Goal: Task Accomplishment & Management: Manage account settings

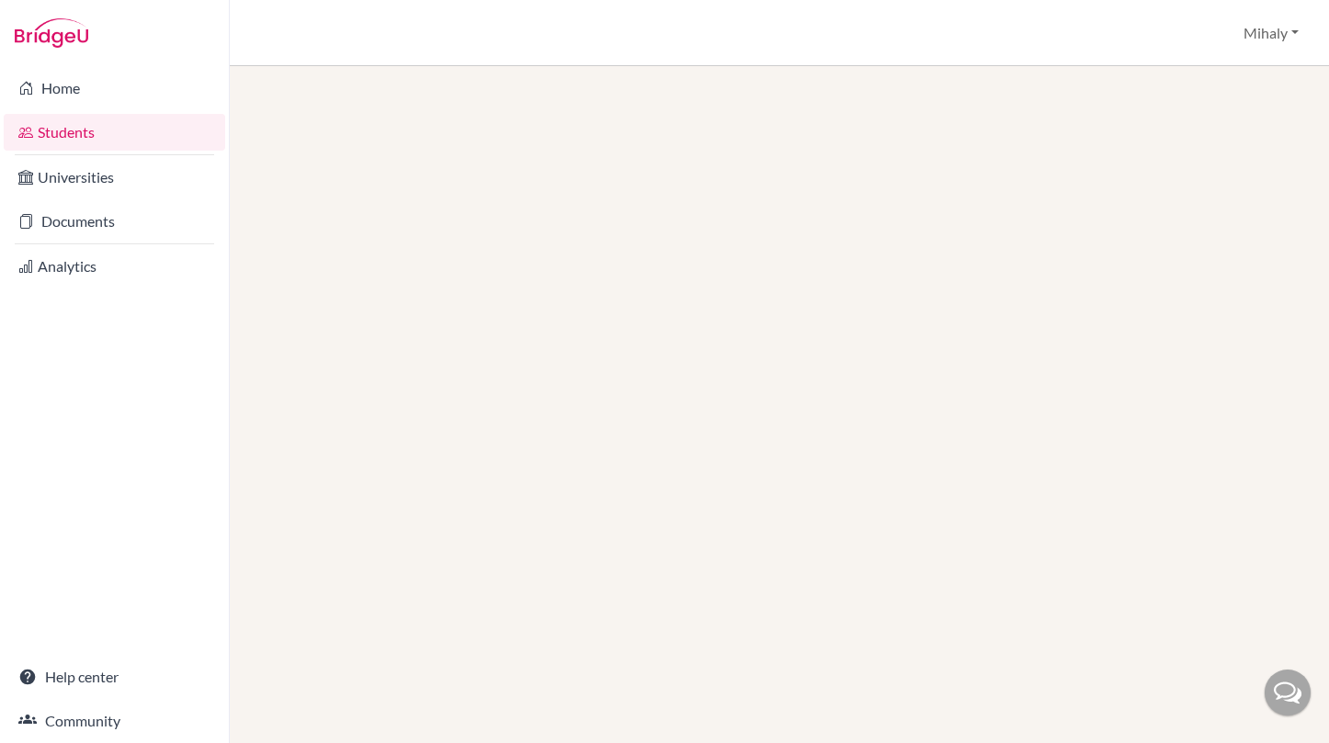
drag, startPoint x: 0, startPoint y: 0, endPoint x: 76, endPoint y: 121, distance: 143.3
click at [76, 121] on link "Students" at bounding box center [114, 132] width 221 height 37
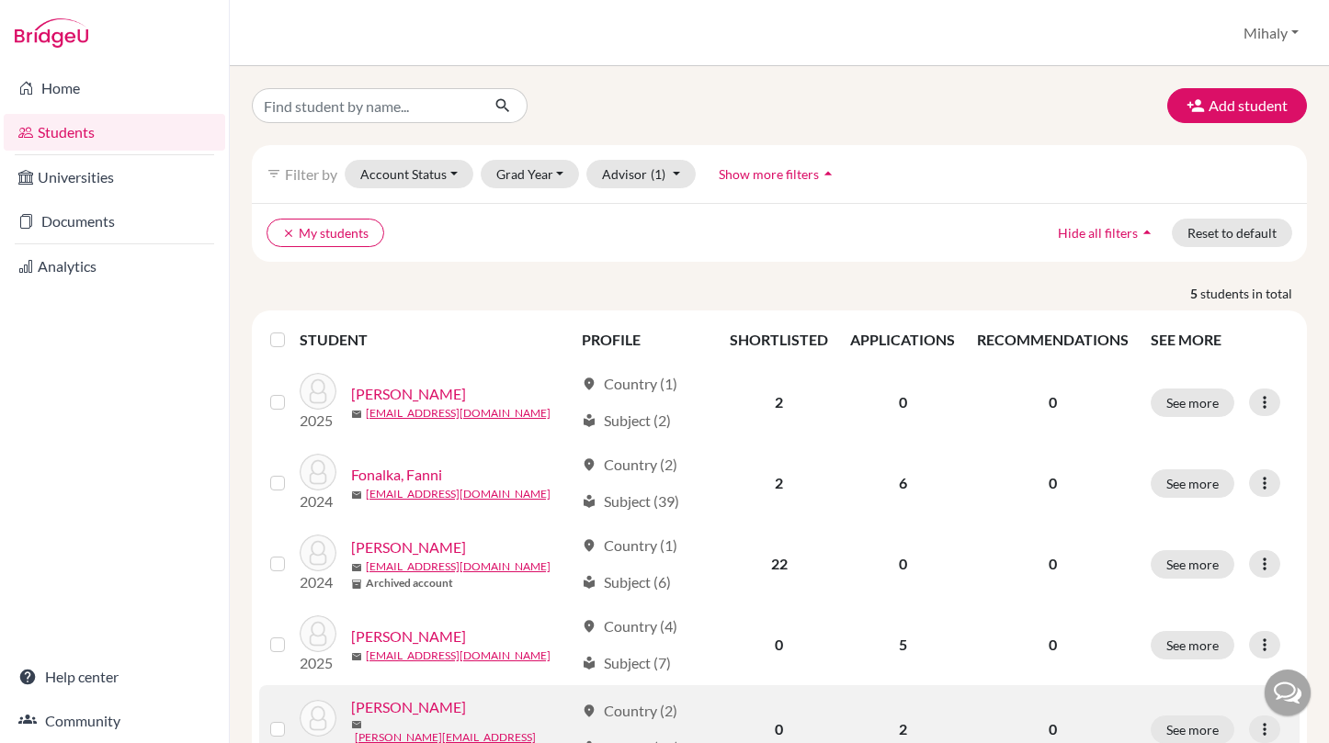
click at [394, 718] on link "[PERSON_NAME]" at bounding box center [408, 708] width 115 height 22
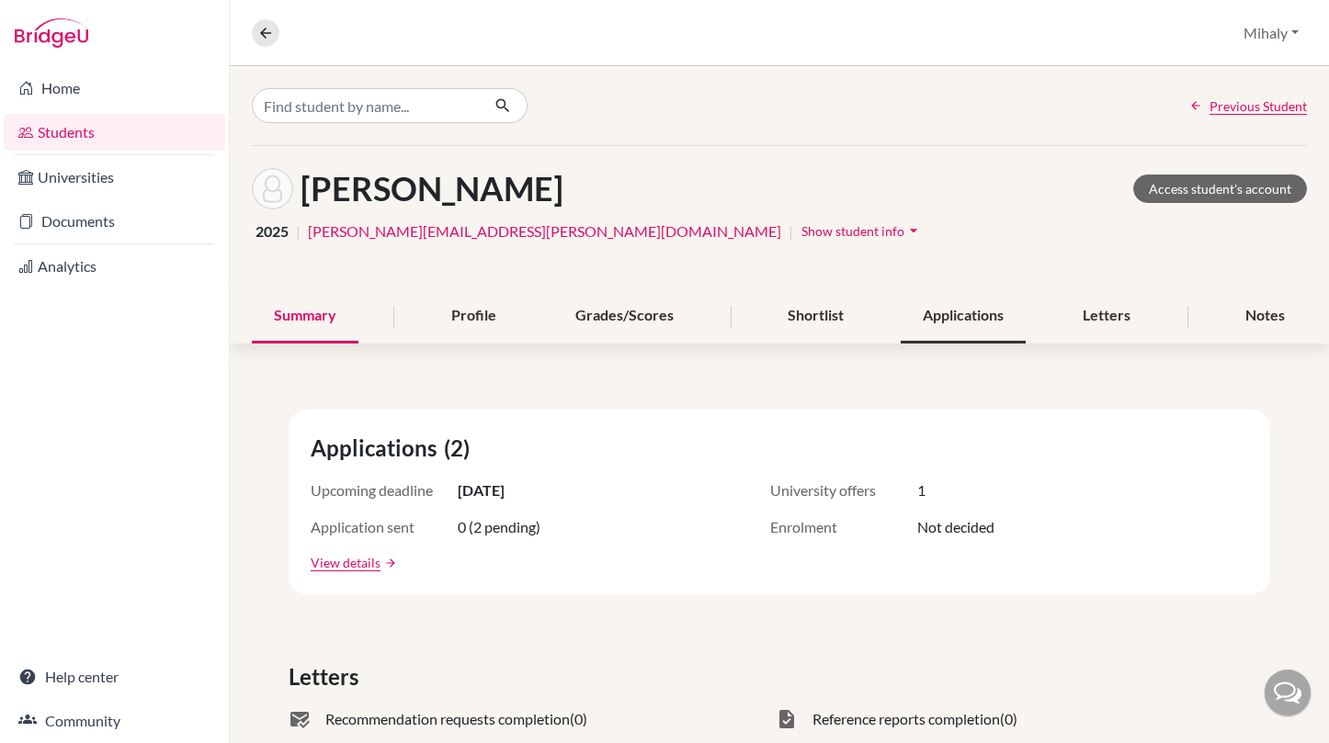
click at [983, 328] on div "Applications" at bounding box center [963, 316] width 125 height 54
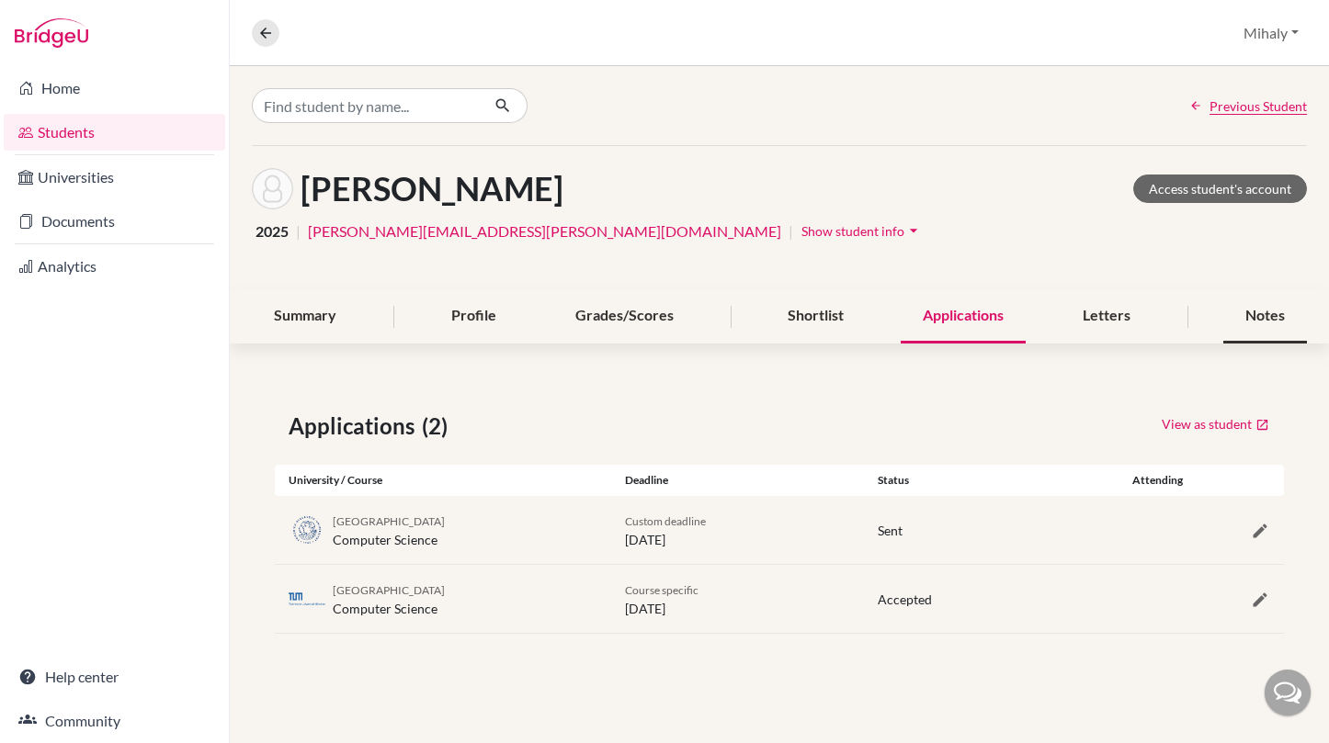
click at [1281, 327] on div "Notes" at bounding box center [1265, 316] width 84 height 54
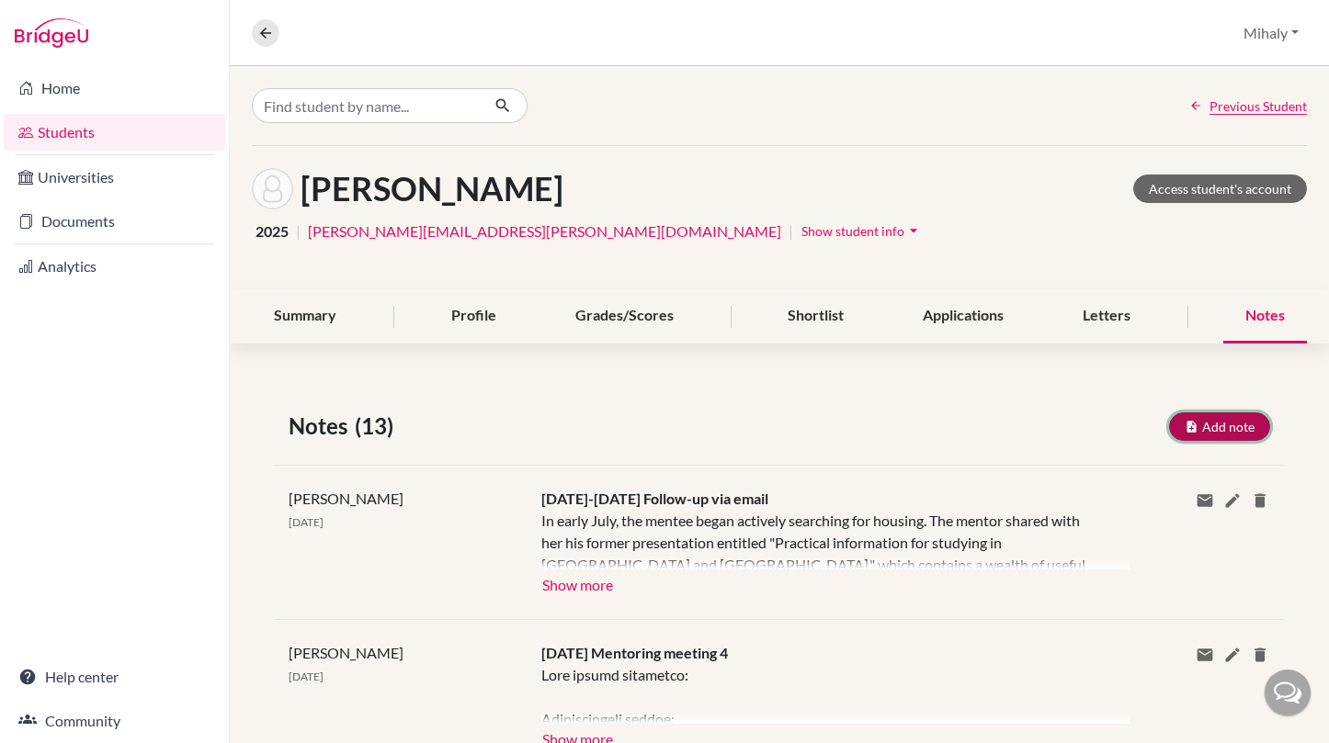
click at [1210, 422] on button "Add note" at bounding box center [1219, 427] width 101 height 28
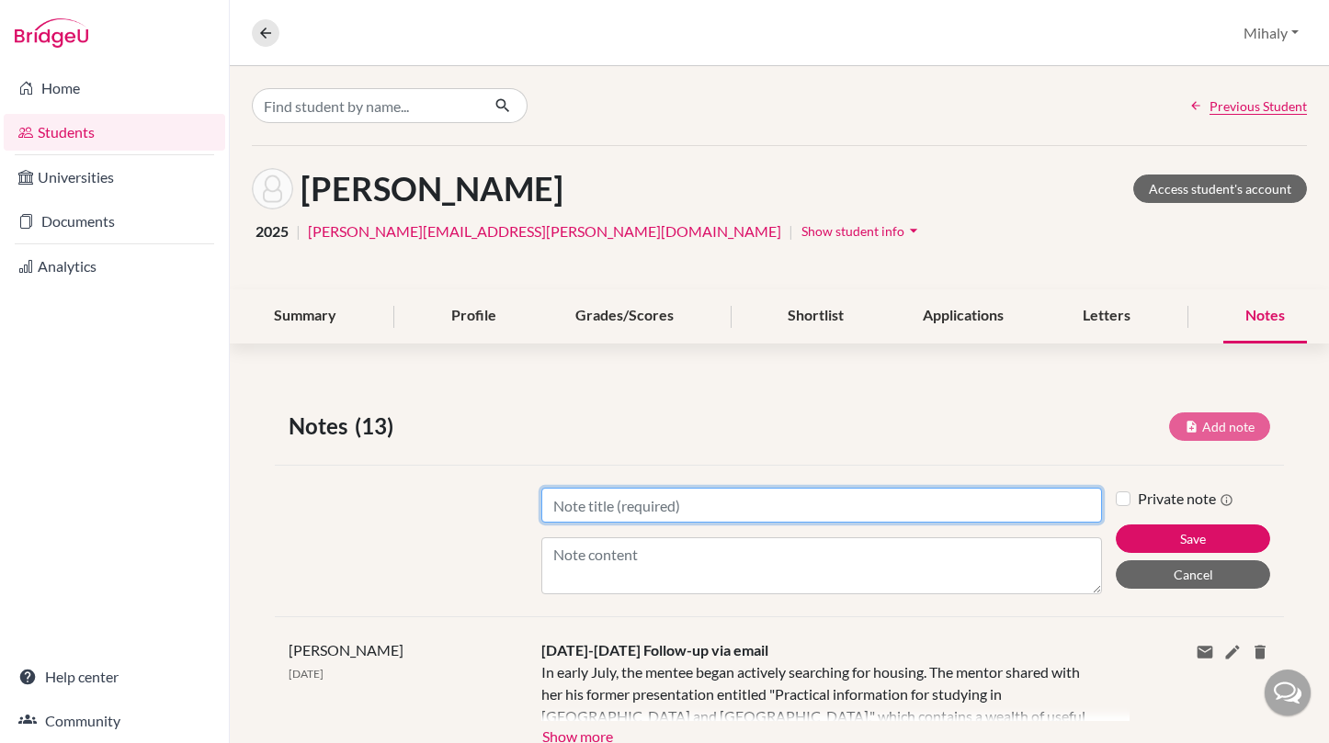
click at [766, 506] on input "Title" at bounding box center [822, 505] width 562 height 35
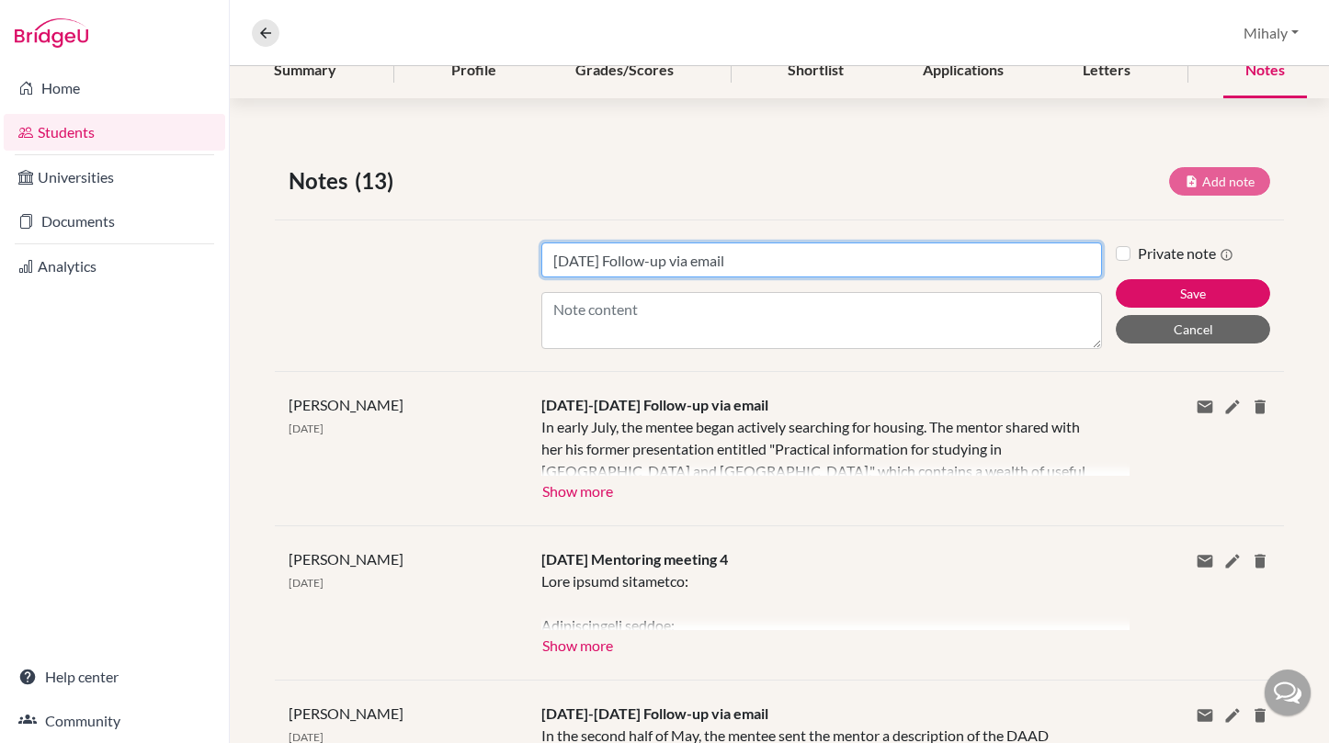
type input "Aug 11 Follow-up via email"
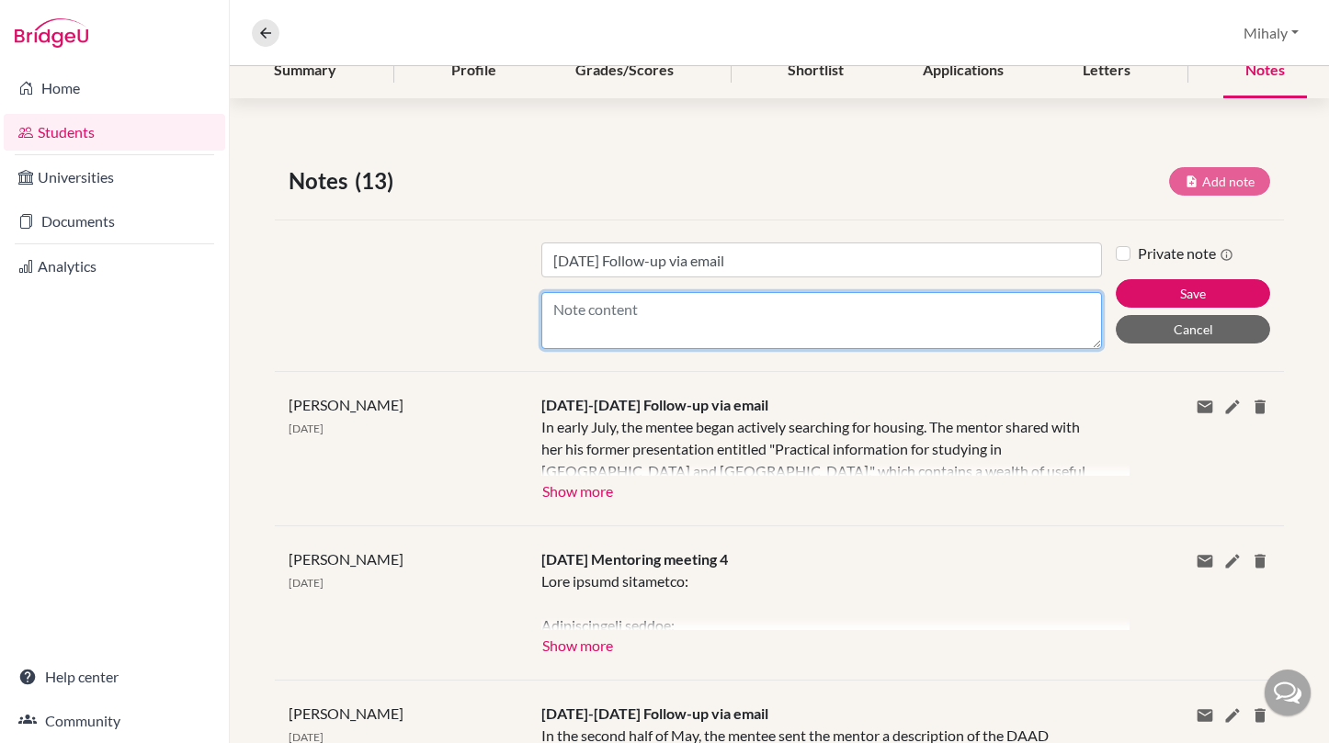
click at [740, 307] on textarea "Content" at bounding box center [822, 320] width 562 height 57
paste textarea "He has been accepted to TUM and is about to change his preference and go to Mun…"
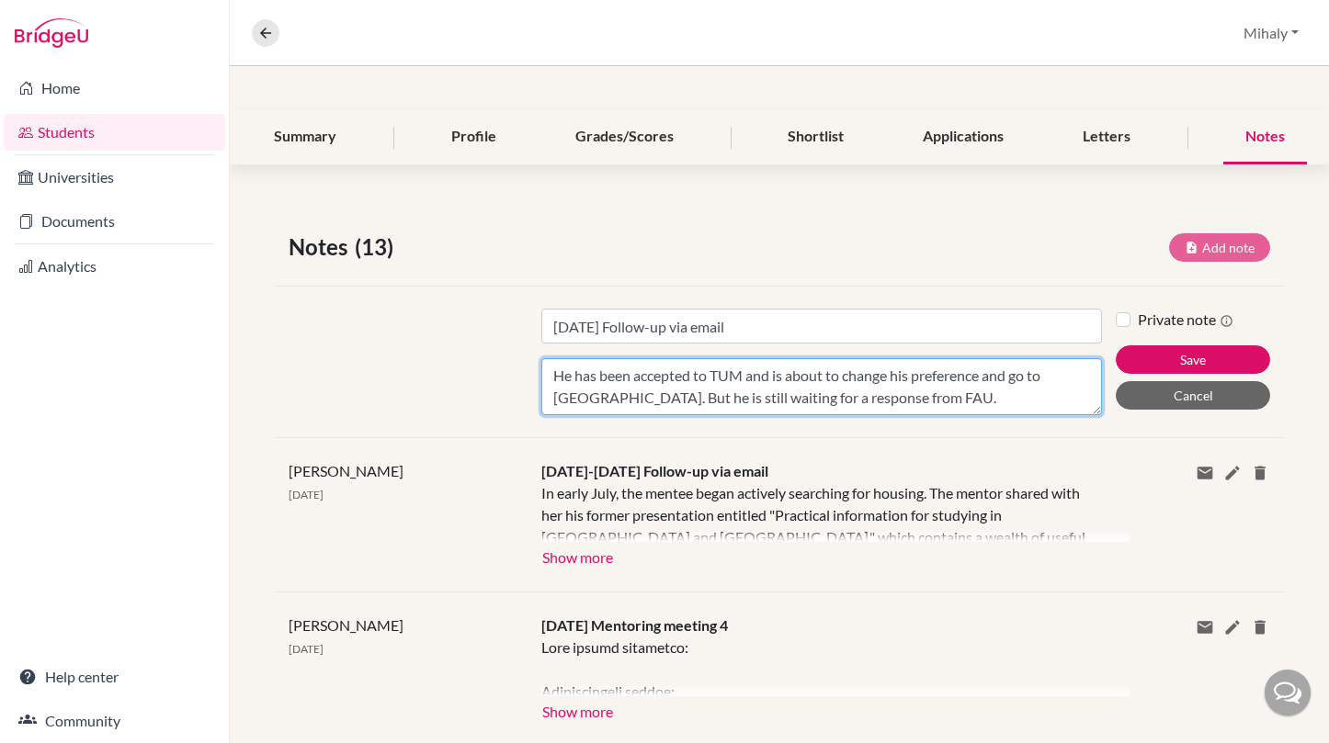
scroll to position [122, 0]
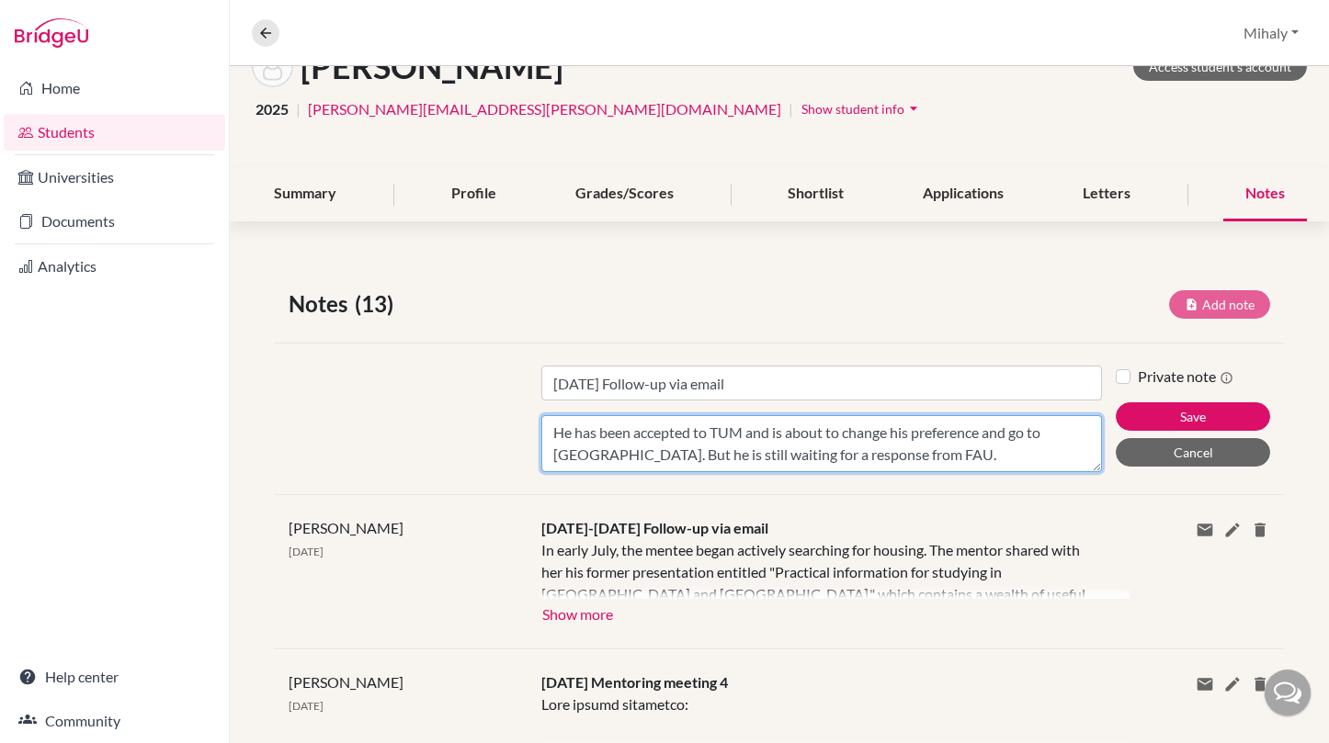
click at [552, 436] on textarea "He has been accepted to TUM and is about to change his preference and go to Mun…" at bounding box center [822, 443] width 562 height 57
click at [711, 453] on textarea "The mentee has been accepted to TUM and is about to change her preference and g…" at bounding box center [822, 443] width 562 height 57
type textarea "The mentee has been accepted to TUM and is about to change her preference and g…"
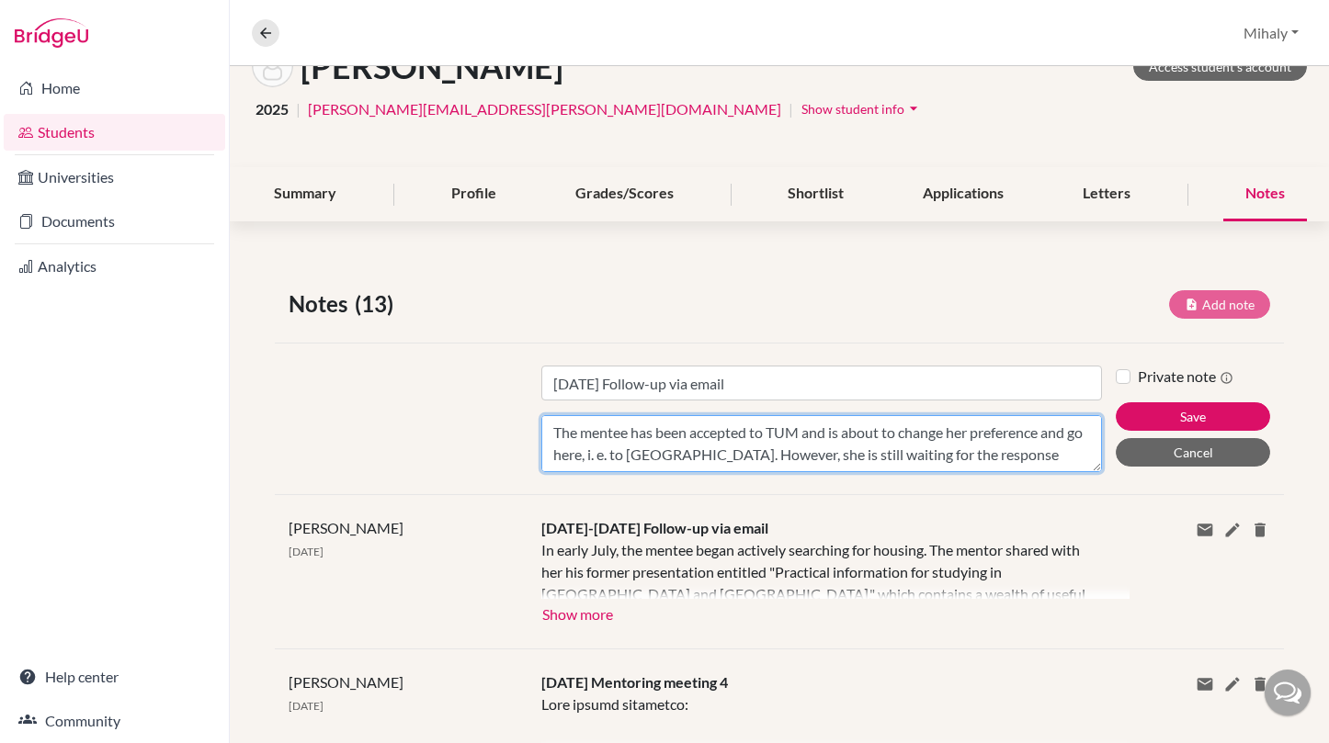
click at [898, 442] on textarea "The mentee has been accepted to TUM and is about to change her preference and g…" at bounding box center [822, 443] width 562 height 57
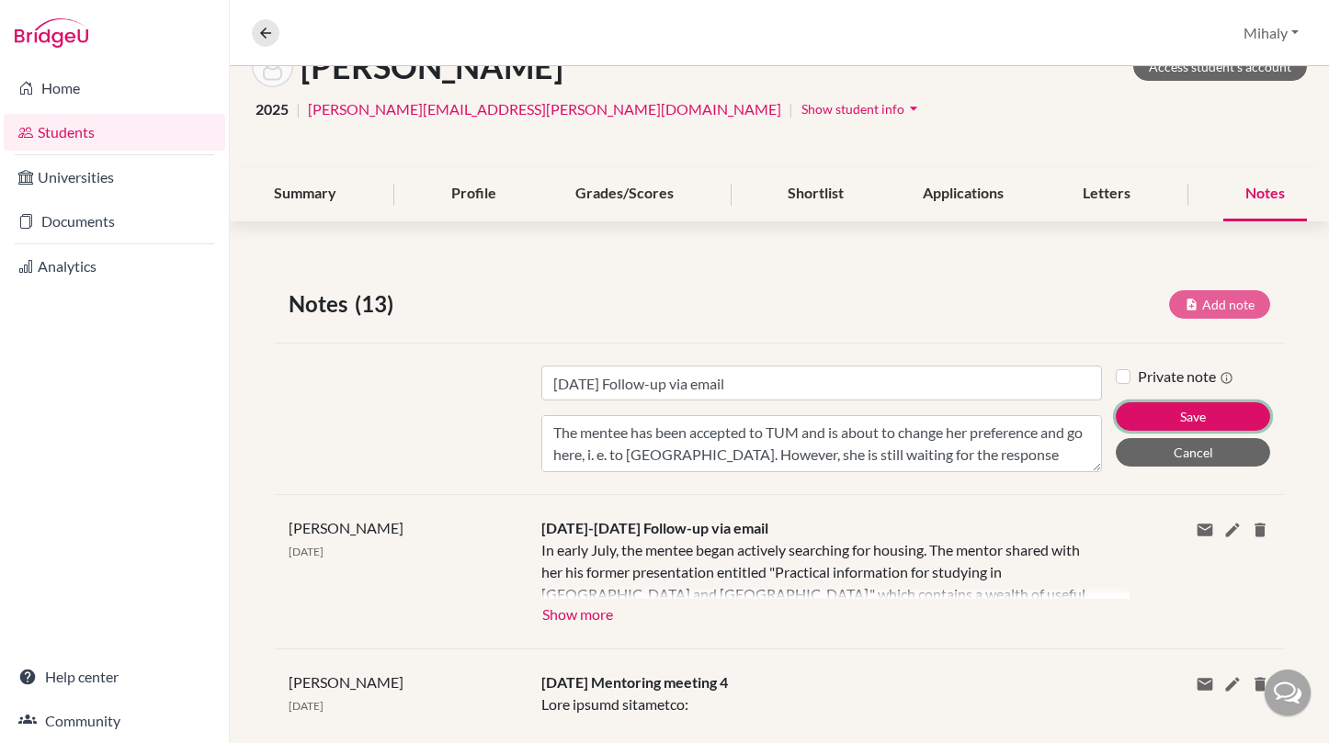
drag, startPoint x: 1182, startPoint y: 412, endPoint x: 1501, endPoint y: 342, distance: 326.5
click at [1328, 342] on html "Home Students Universities Documents Analytics Help center Community Overview S…" at bounding box center [664, 371] width 1329 height 743
click at [1237, 414] on button "Save" at bounding box center [1193, 417] width 154 height 28
